Goal: Find specific page/section: Find specific page/section

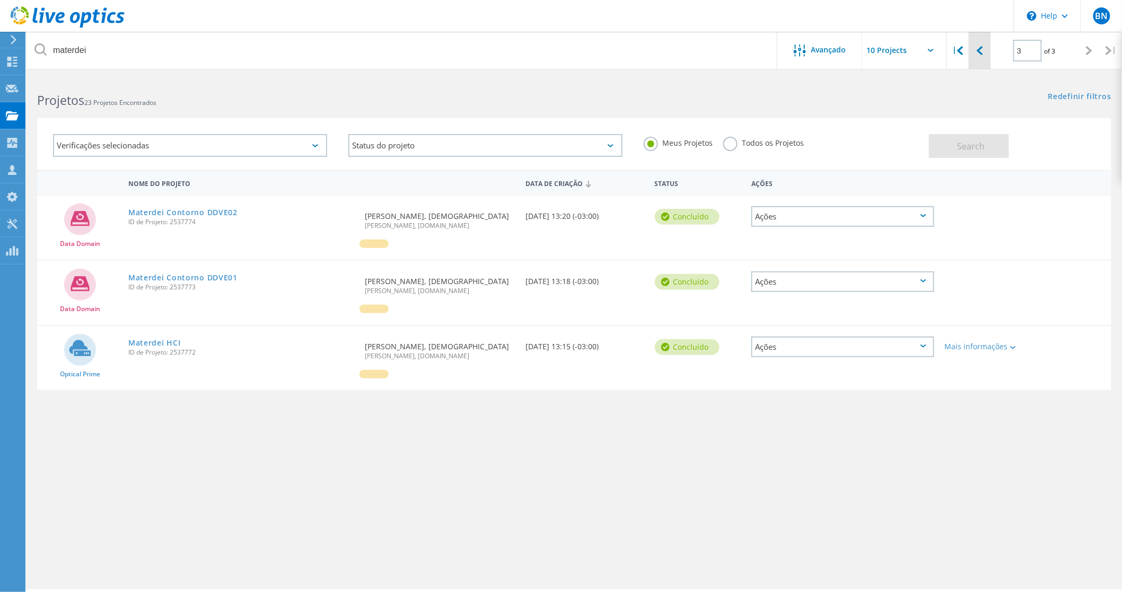
click at [976, 52] on div at bounding box center [980, 51] width 22 height 38
type input "2"
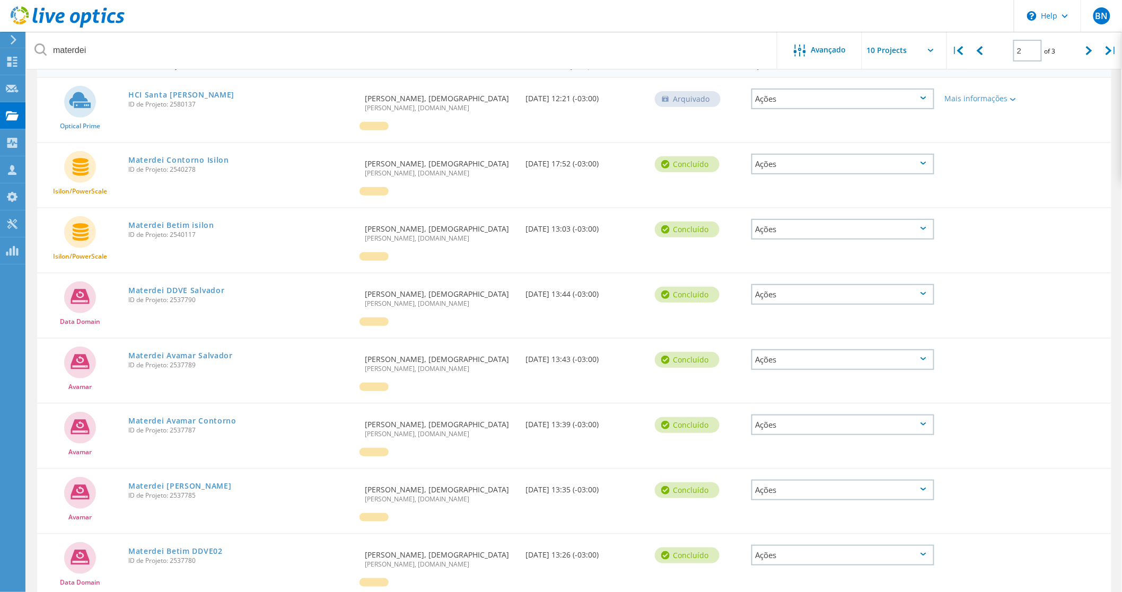
scroll to position [290, 0]
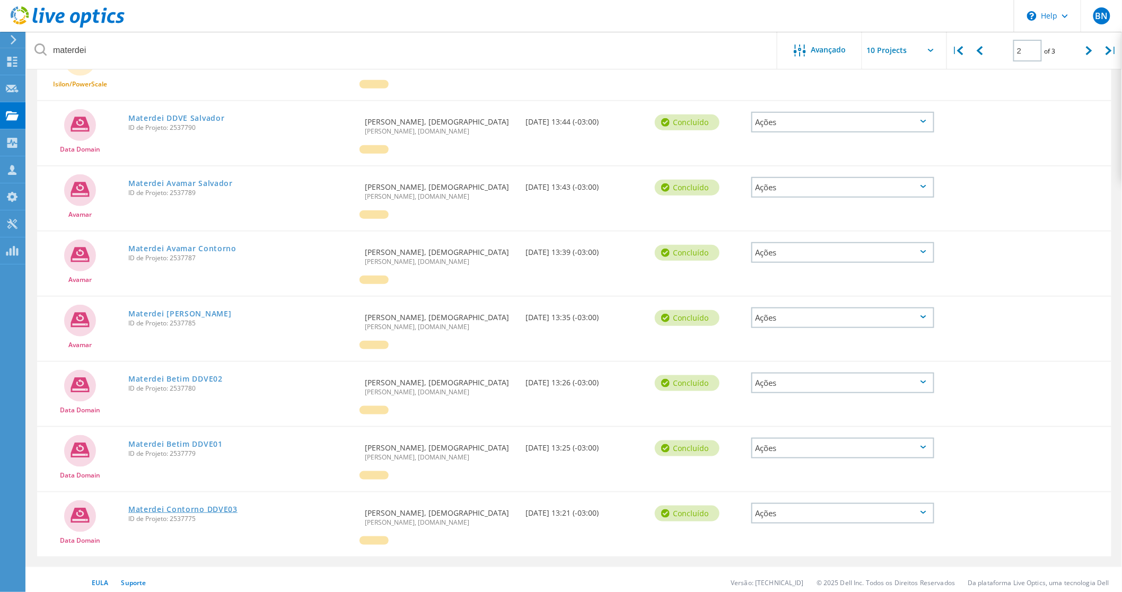
click at [195, 506] on link "Materdei Contorno DDVE03" at bounding box center [182, 509] width 109 height 7
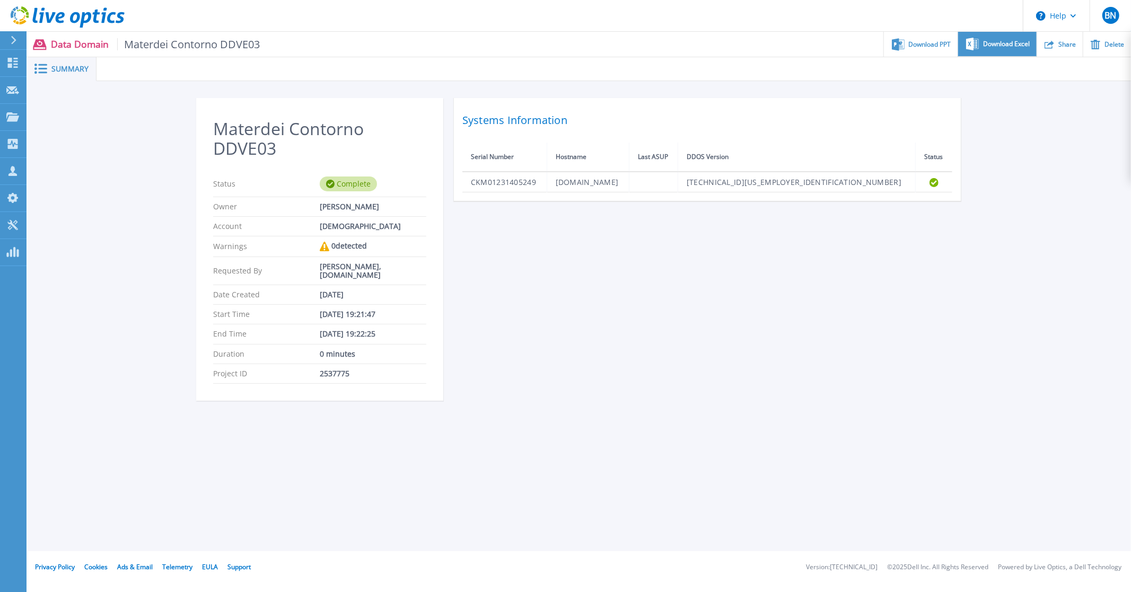
click at [999, 43] on span "Download Excel" at bounding box center [1006, 44] width 47 height 6
click at [12, 116] on icon at bounding box center [12, 116] width 13 height 9
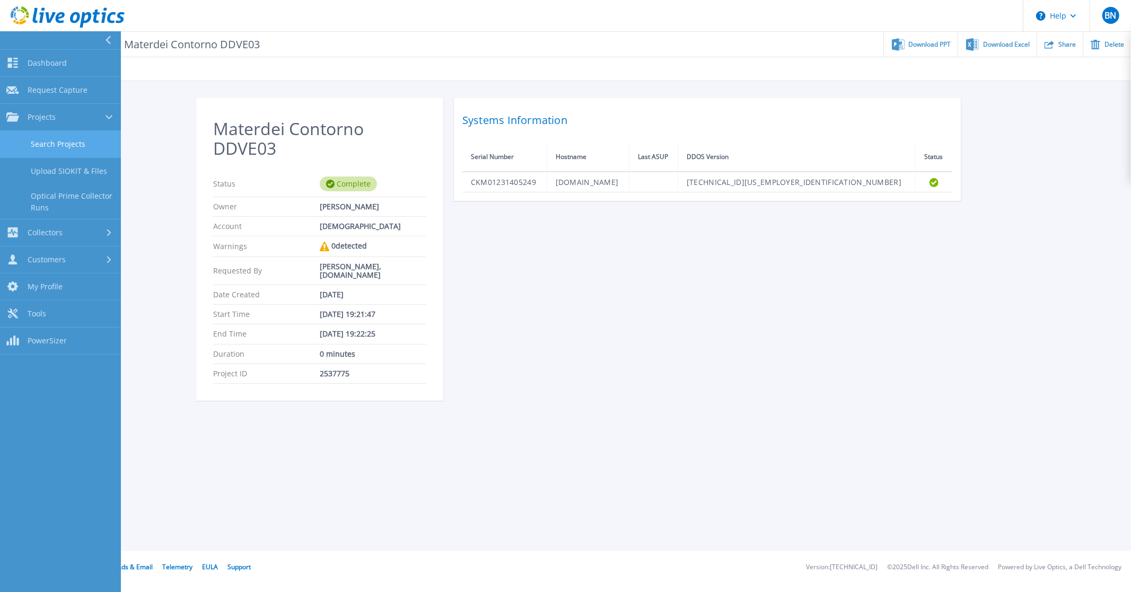
click at [75, 143] on link "Search Projects" at bounding box center [60, 144] width 121 height 27
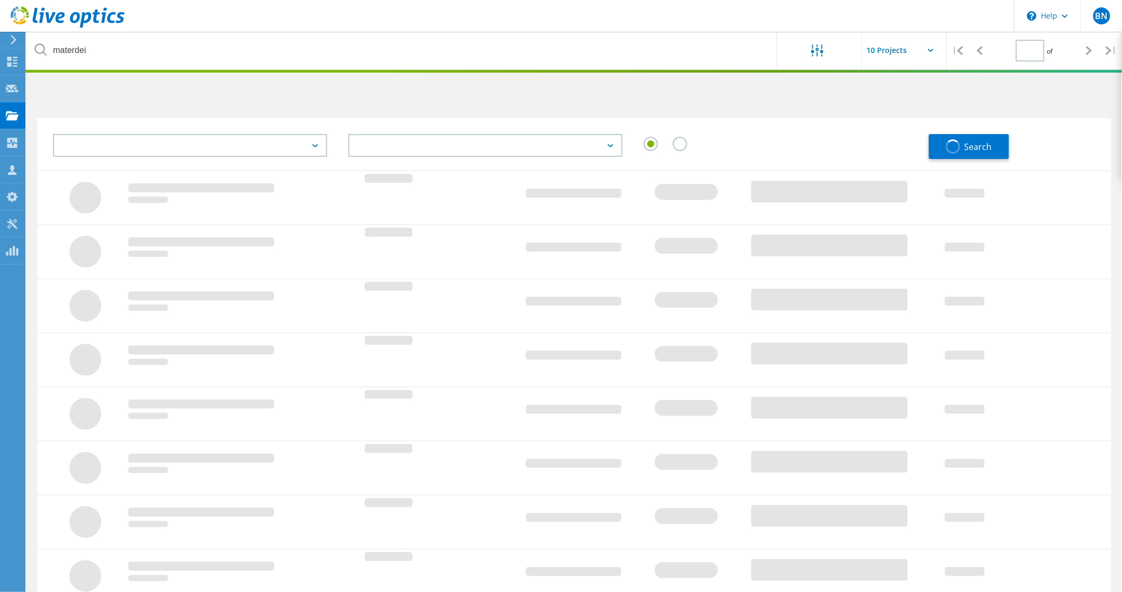
type input "2"
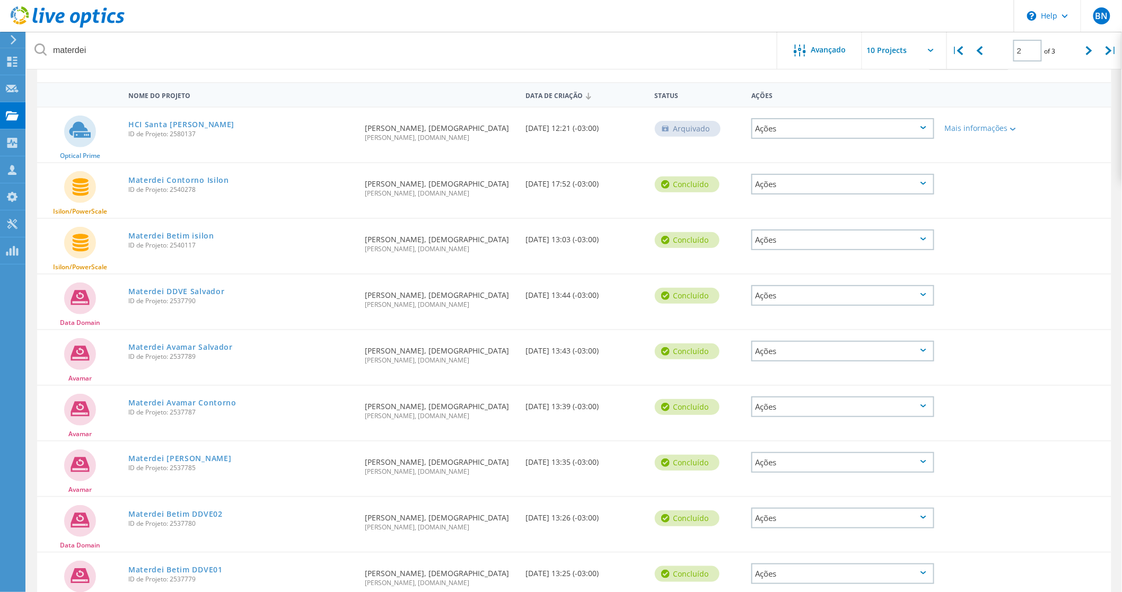
scroll to position [195, 0]
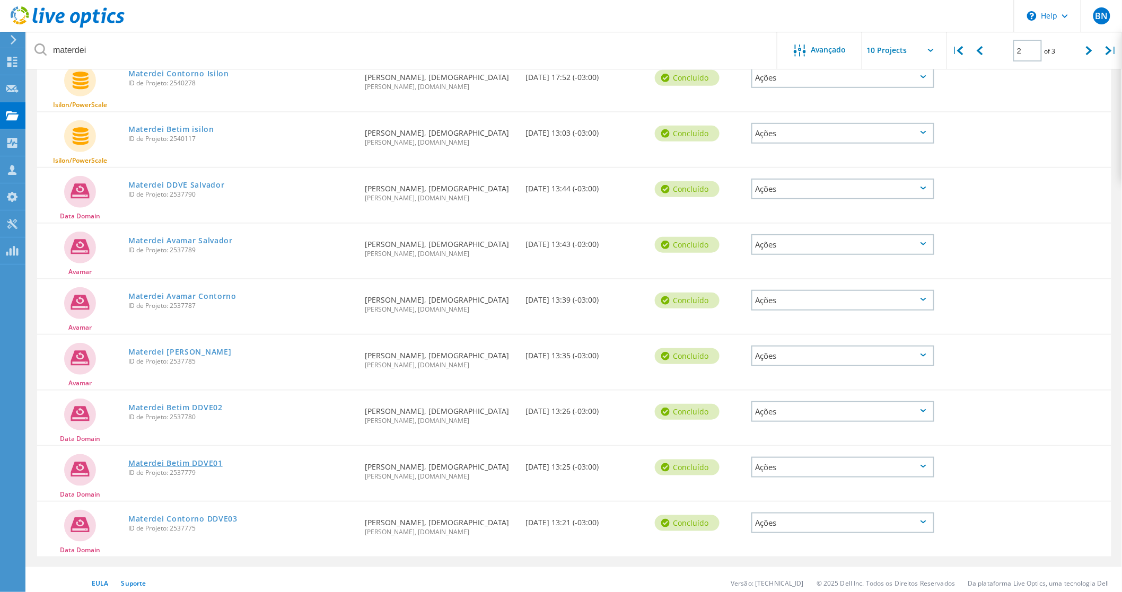
click at [200, 460] on link "Materdei Betim DDVE01" at bounding box center [175, 463] width 94 height 7
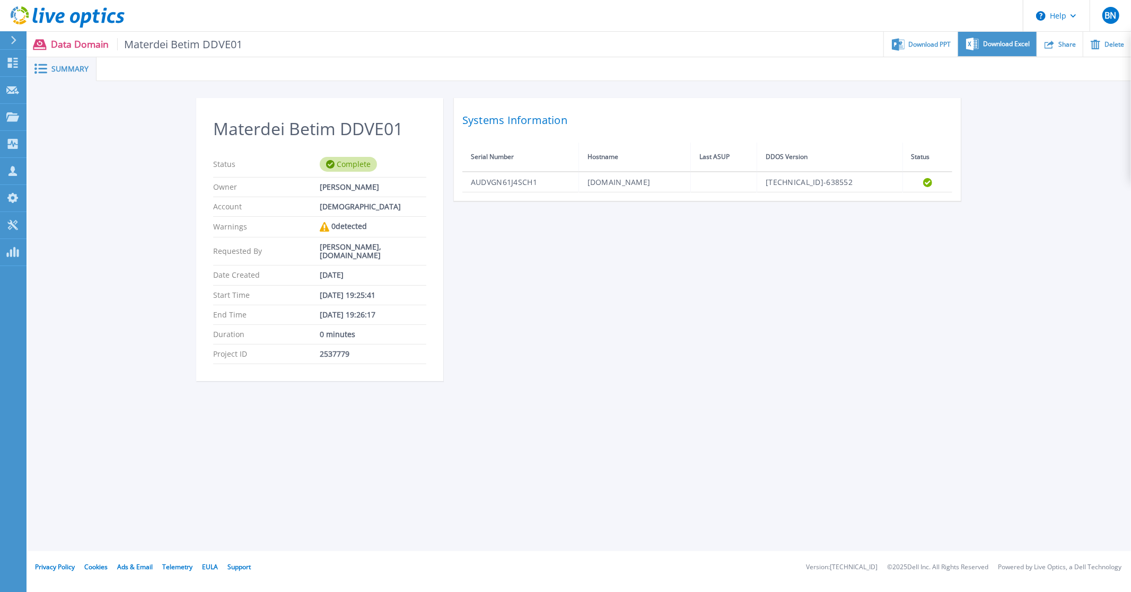
click at [979, 41] on icon at bounding box center [972, 44] width 13 height 12
click at [11, 115] on icon at bounding box center [12, 116] width 13 height 9
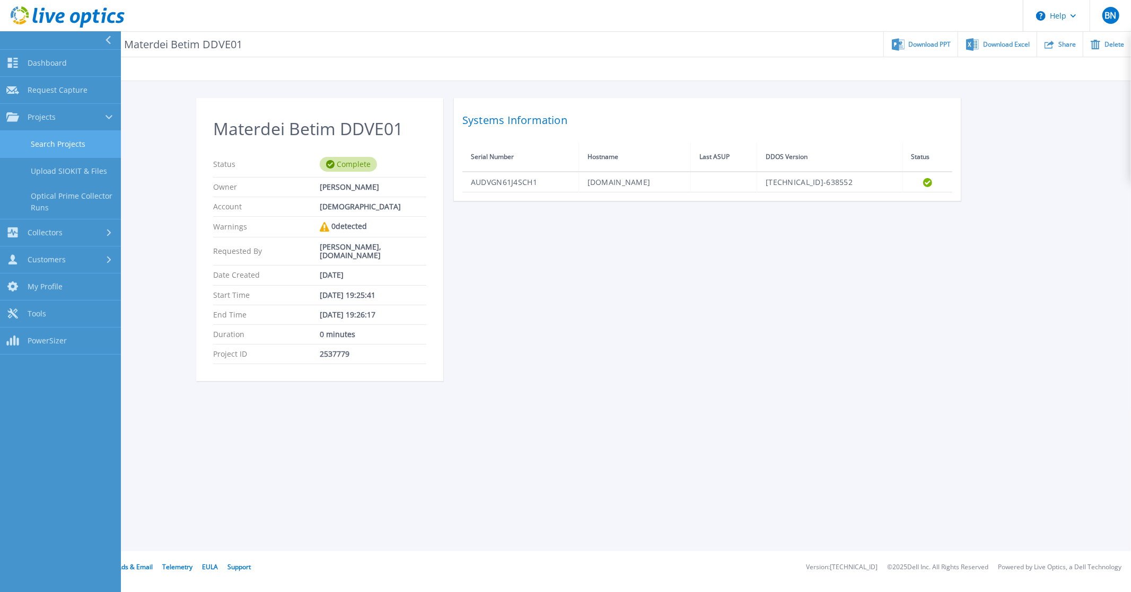
click at [46, 141] on link "Search Projects" at bounding box center [60, 144] width 121 height 27
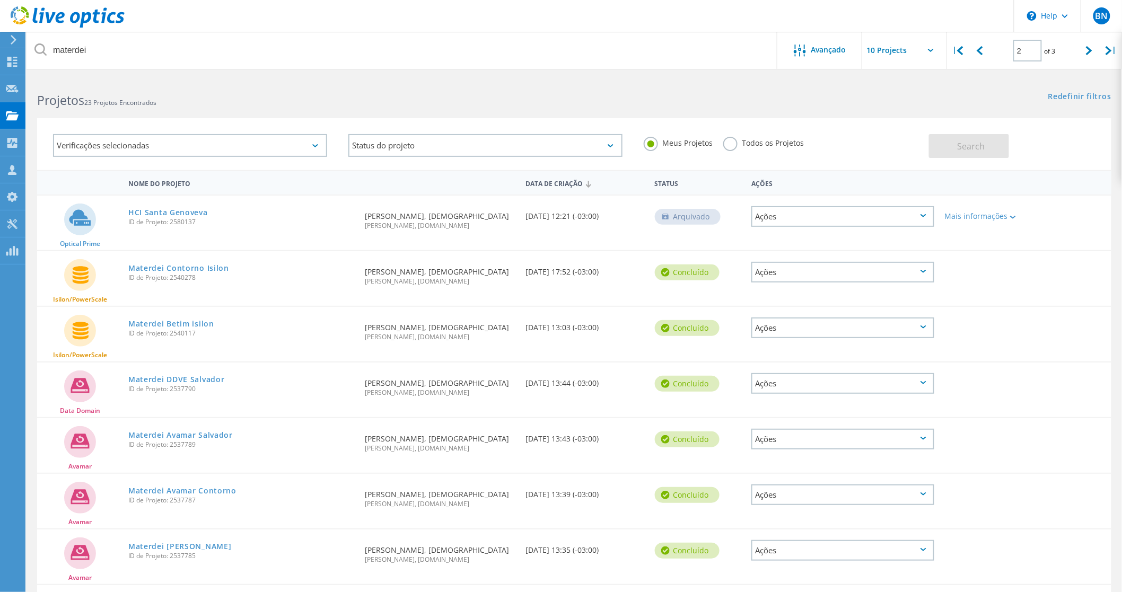
scroll to position [195, 0]
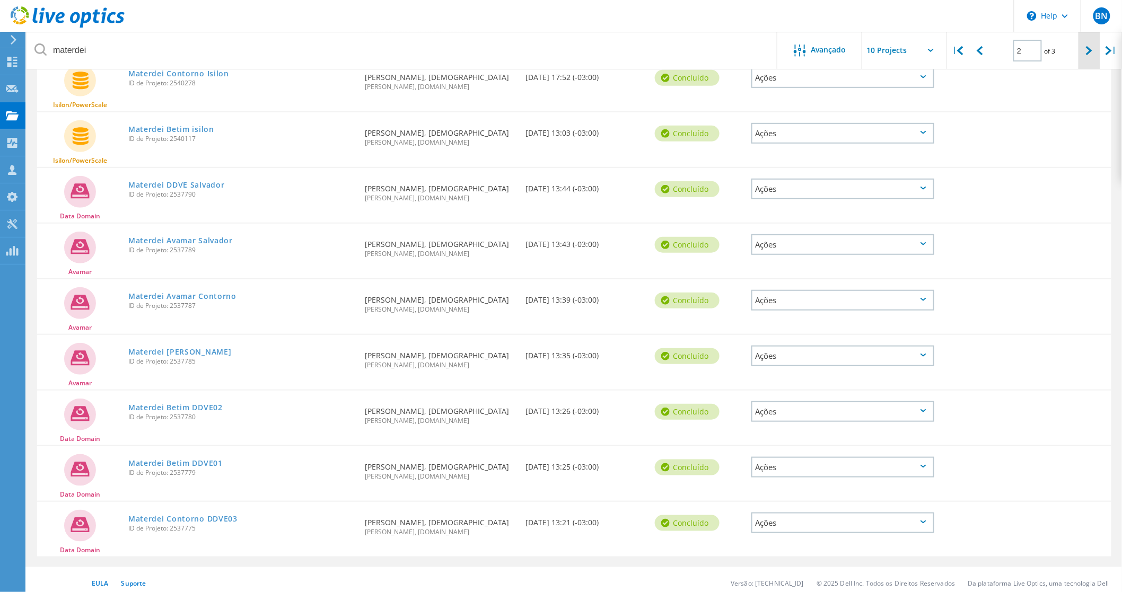
click at [1091, 46] on icon at bounding box center [1089, 50] width 6 height 9
type input "3"
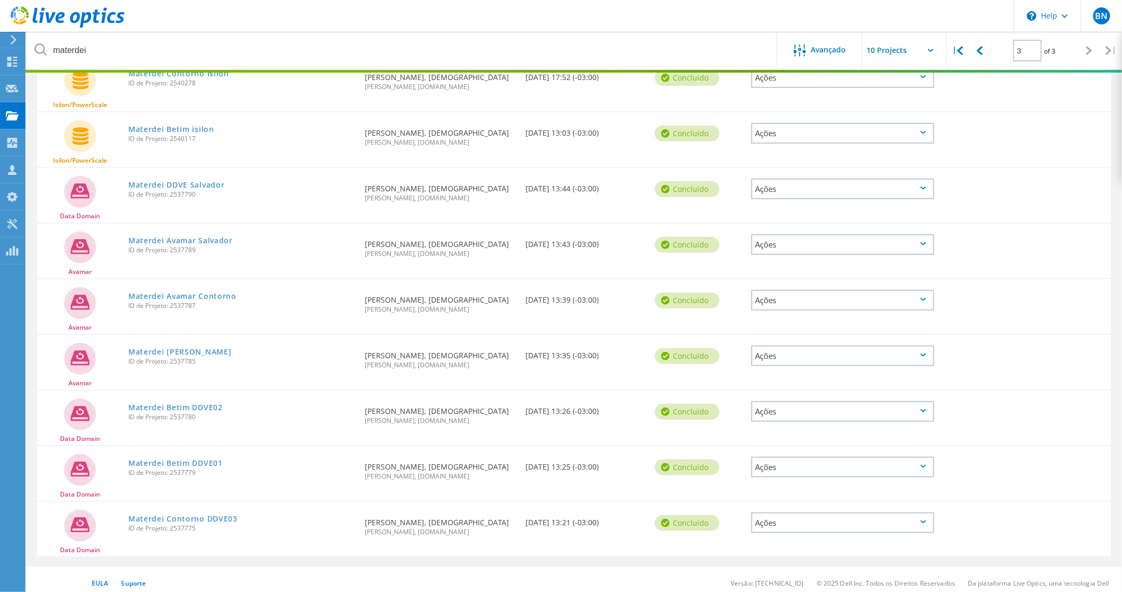
scroll to position [29, 0]
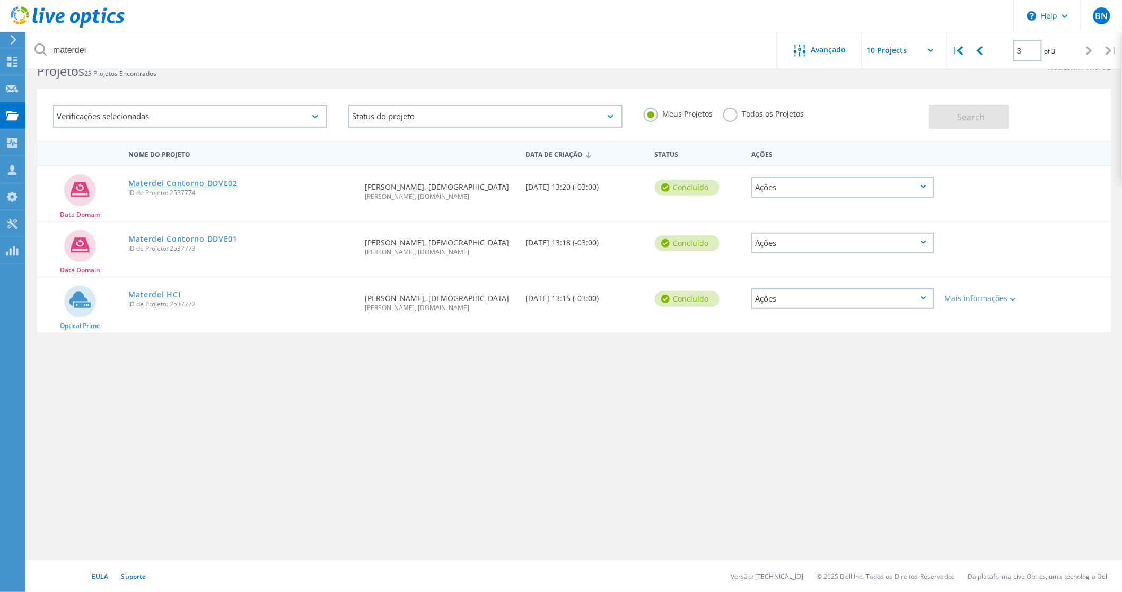
click at [201, 181] on link "Materdei Contorno DDVE02" at bounding box center [182, 183] width 109 height 7
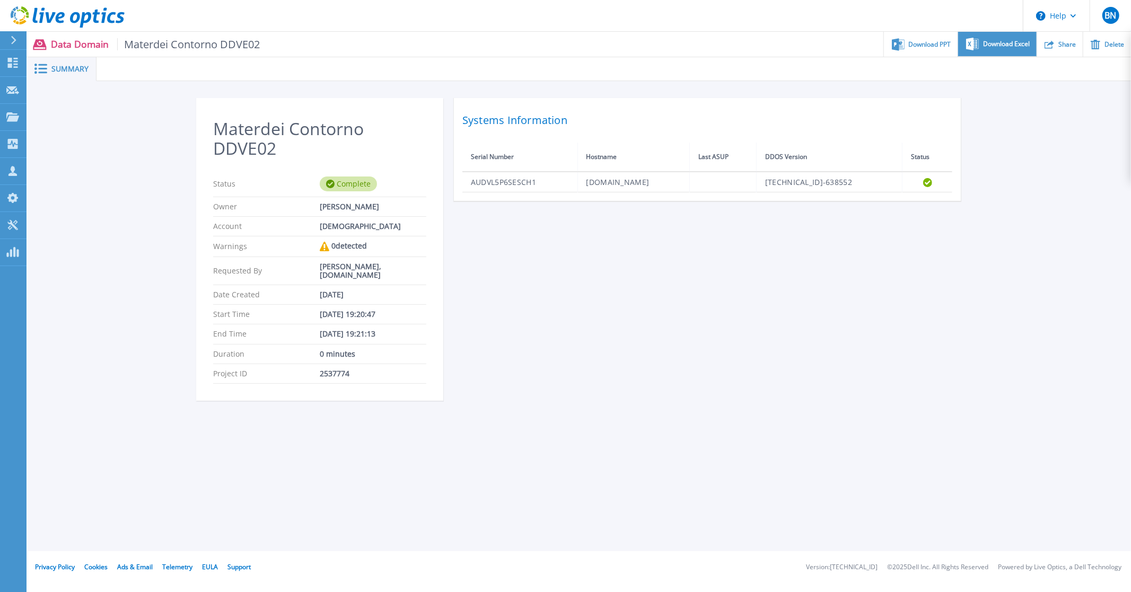
click at [1011, 41] on span "Download Excel" at bounding box center [1006, 44] width 47 height 6
click at [13, 114] on icon at bounding box center [12, 116] width 13 height 9
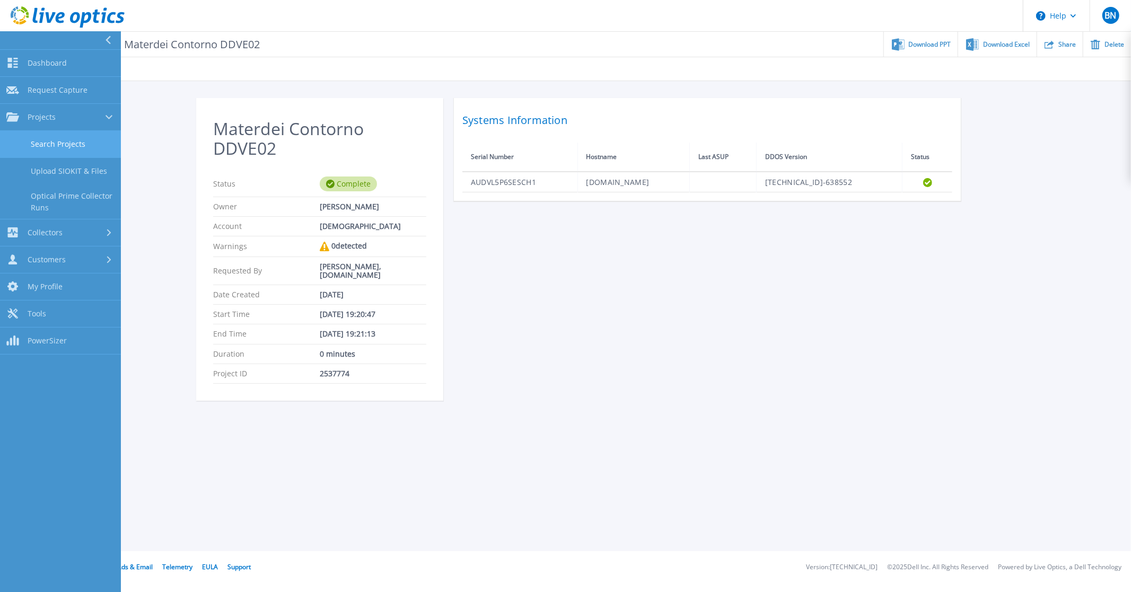
click at [63, 144] on link "Search Projects" at bounding box center [60, 144] width 121 height 27
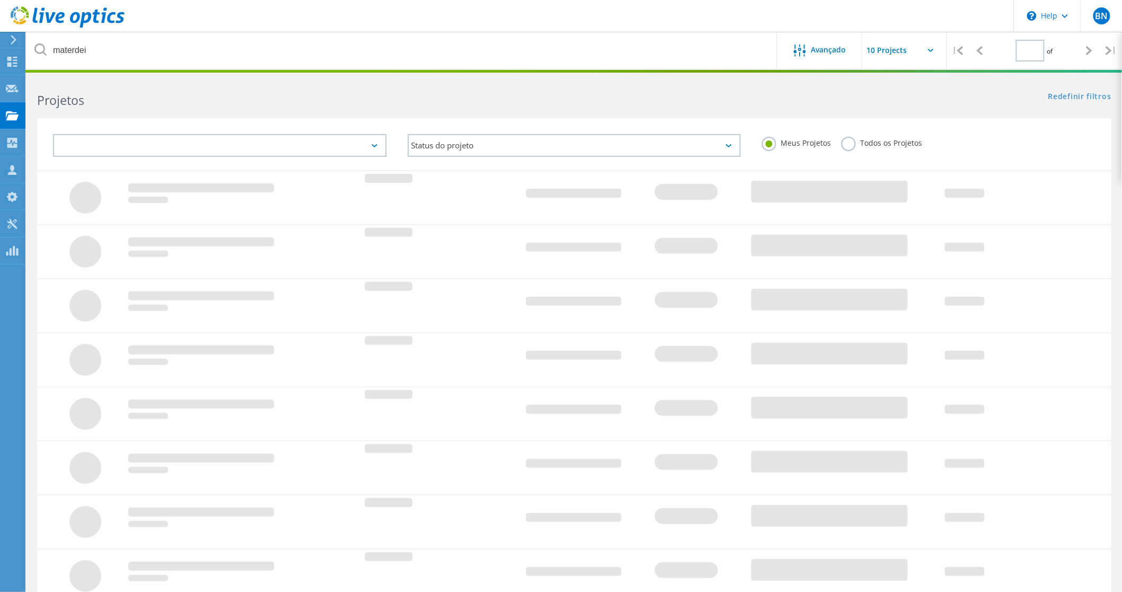
type input "3"
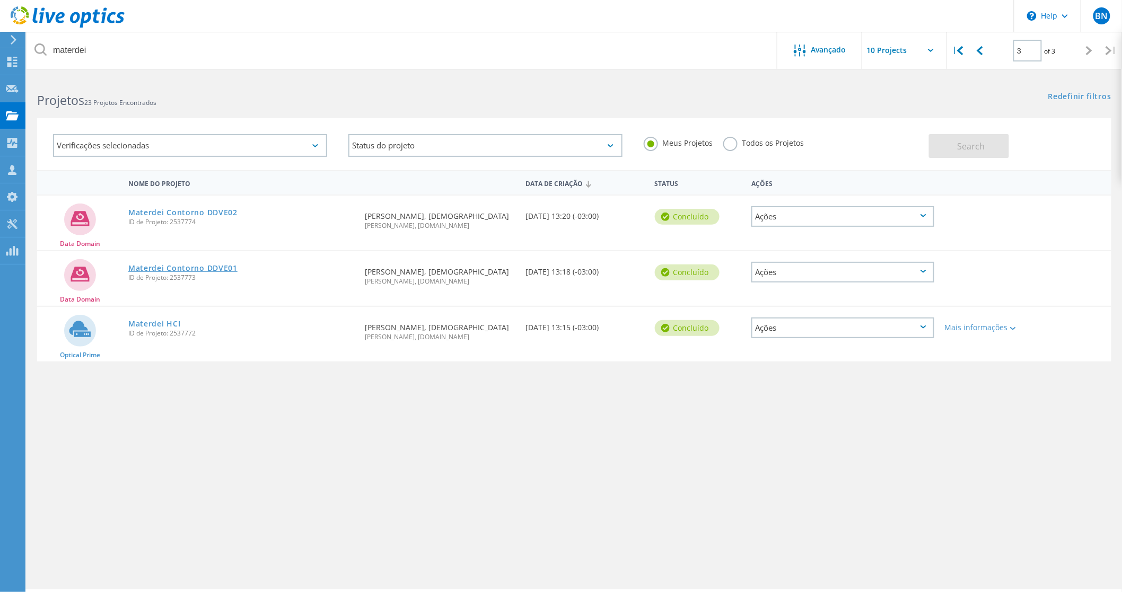
click at [196, 265] on link "Materdei Contorno DDVE01" at bounding box center [182, 268] width 109 height 7
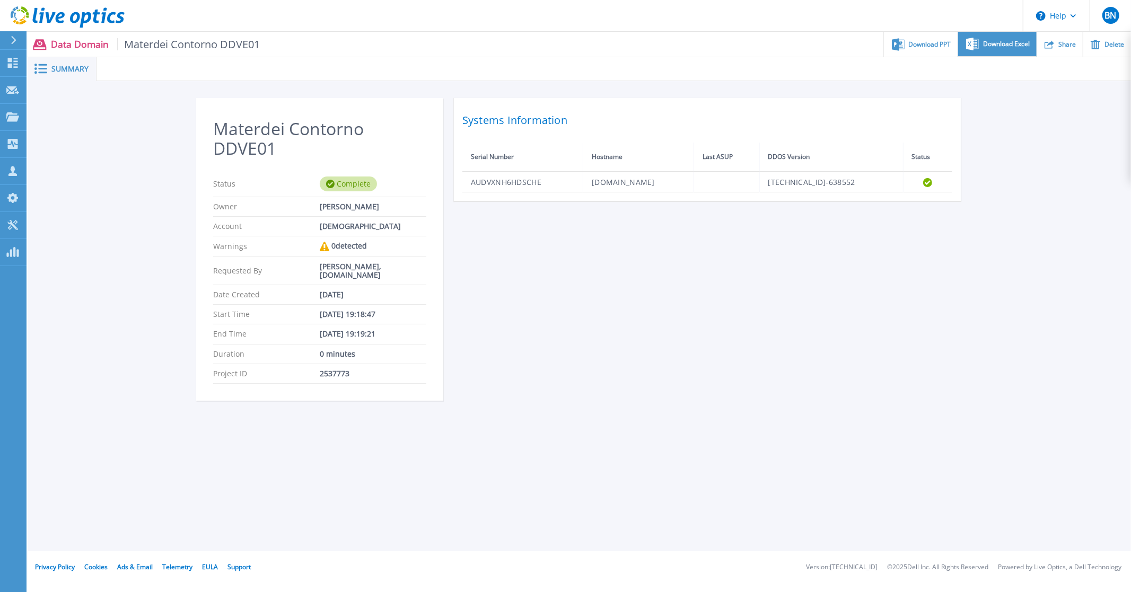
click at [989, 46] on span "Download Excel" at bounding box center [1006, 44] width 47 height 6
click at [14, 116] on icon at bounding box center [12, 116] width 13 height 9
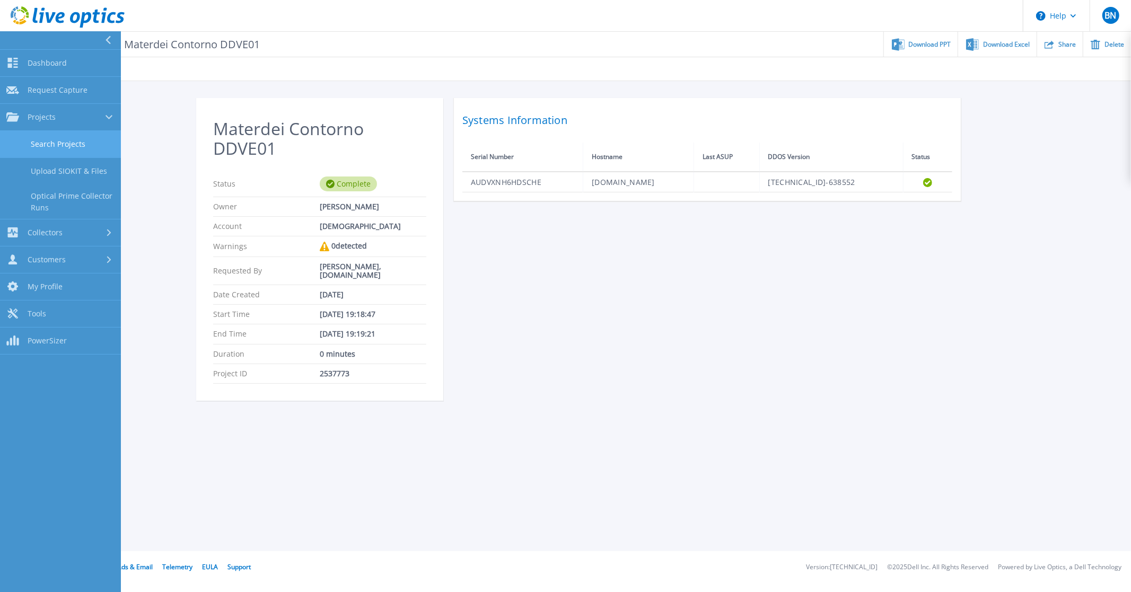
click at [54, 145] on link "Search Projects" at bounding box center [60, 144] width 121 height 27
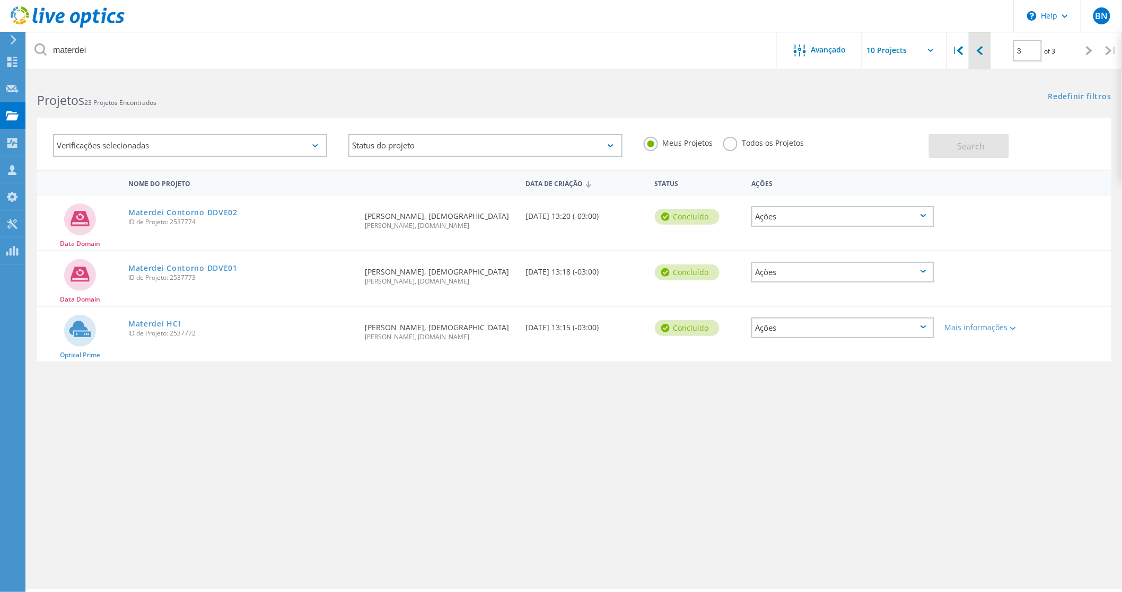
click at [982, 55] on icon at bounding box center [979, 50] width 6 height 9
type input "2"
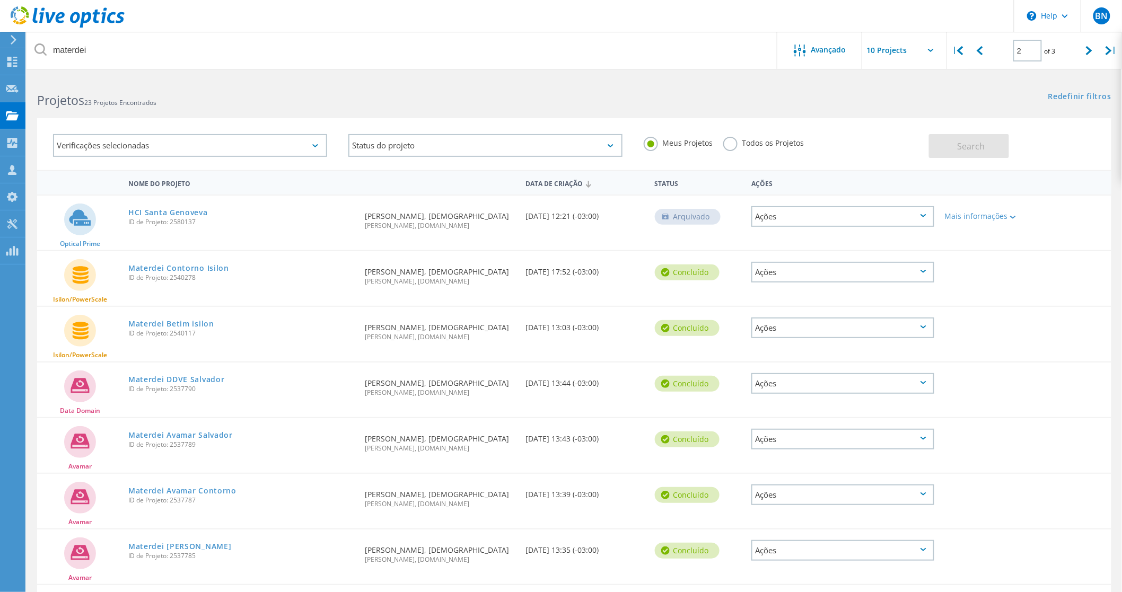
scroll to position [195, 0]
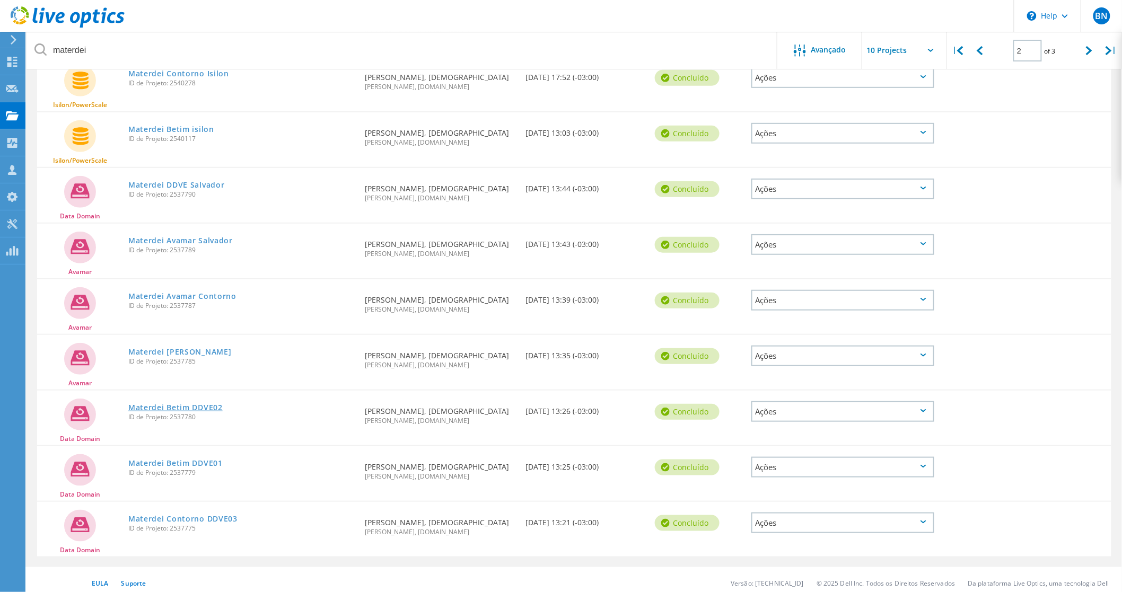
click at [198, 404] on link "Materdei Betim DDVE02" at bounding box center [175, 407] width 94 height 7
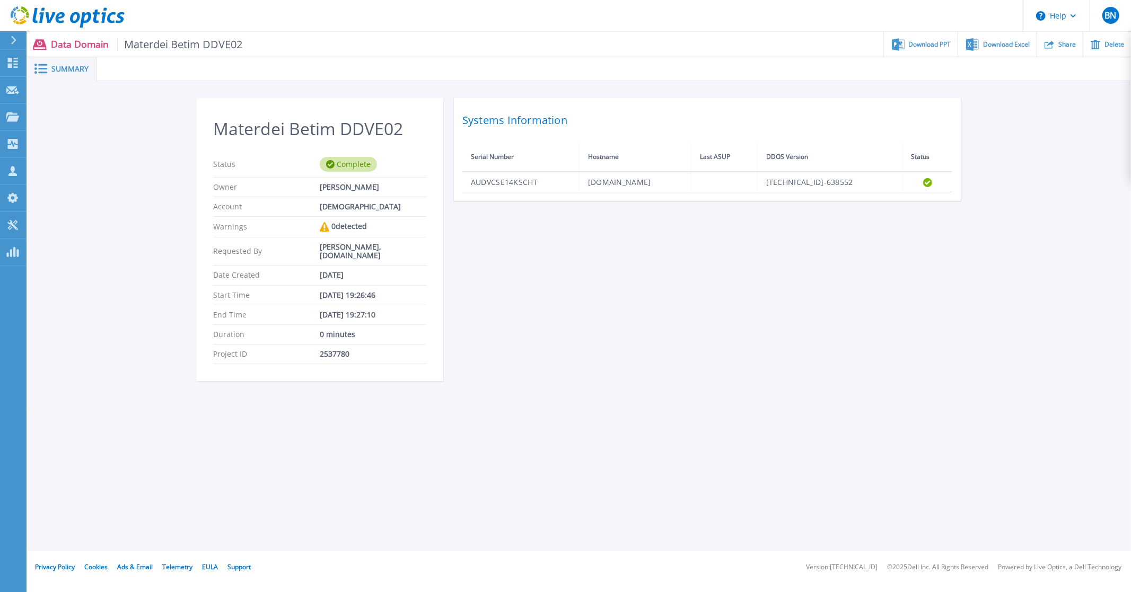
drag, startPoint x: 646, startPoint y: 329, endPoint x: 612, endPoint y: 301, distance: 43.3
click at [639, 322] on div "Materdei Betim DDVE02 Status Complete Owner [PERSON_NAME] Account Mater Dei War…" at bounding box center [579, 246] width 767 height 296
click at [1001, 43] on span "Download Excel" at bounding box center [1006, 44] width 47 height 6
